Goal: Task Accomplishment & Management: Use online tool/utility

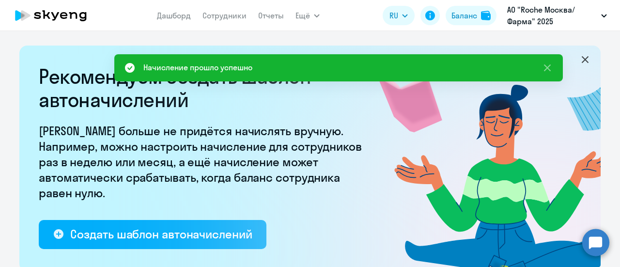
select select "10"
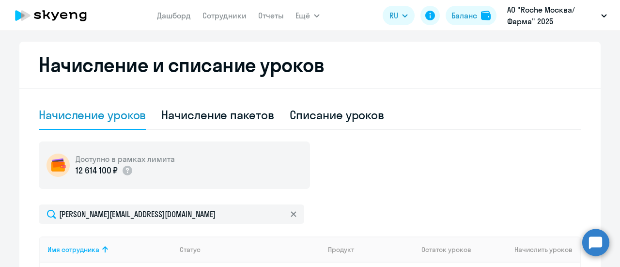
scroll to position [291, 0]
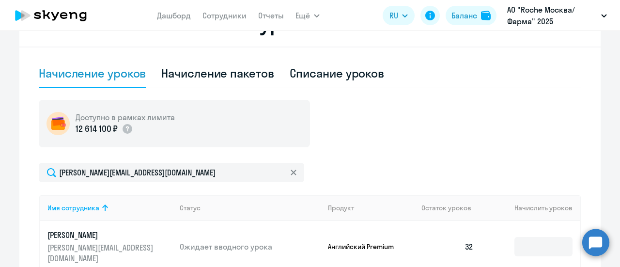
click at [291, 171] on icon at bounding box center [293, 172] width 5 height 5
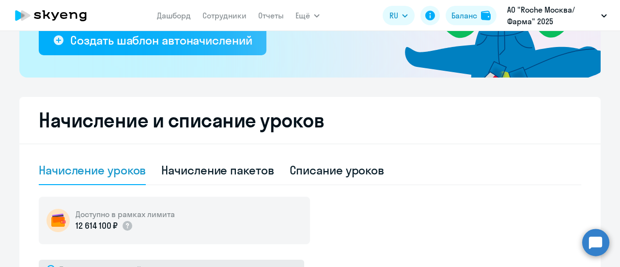
scroll to position [97, 0]
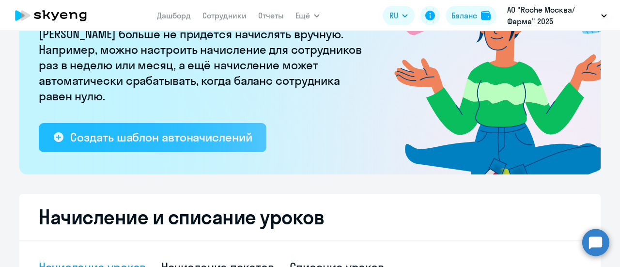
click at [209, 141] on div "Создать шаблон автоначислений" at bounding box center [161, 137] width 182 height 16
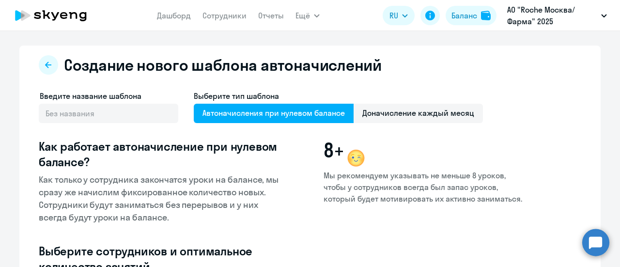
select select "10"
click at [40, 66] on button at bounding box center [48, 64] width 19 height 19
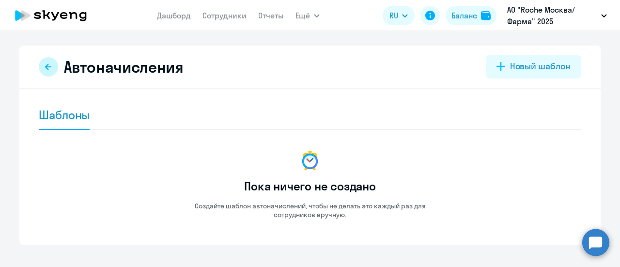
click at [48, 65] on button at bounding box center [48, 66] width 19 height 19
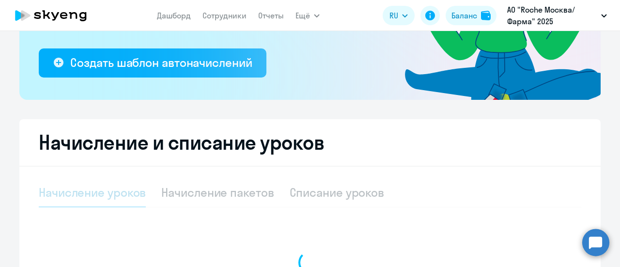
scroll to position [291, 0]
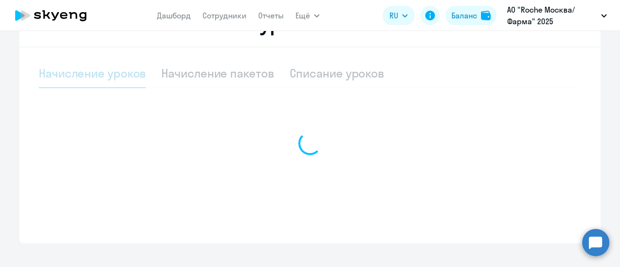
select select "10"
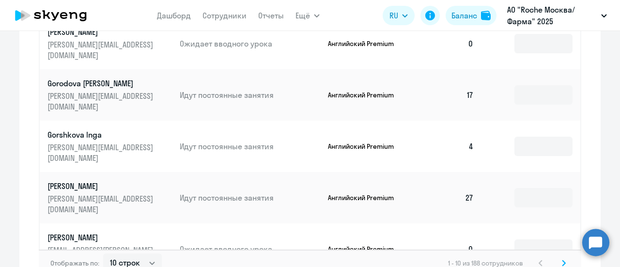
scroll to position [679, 0]
